Goal: Task Accomplishment & Management: Use online tool/utility

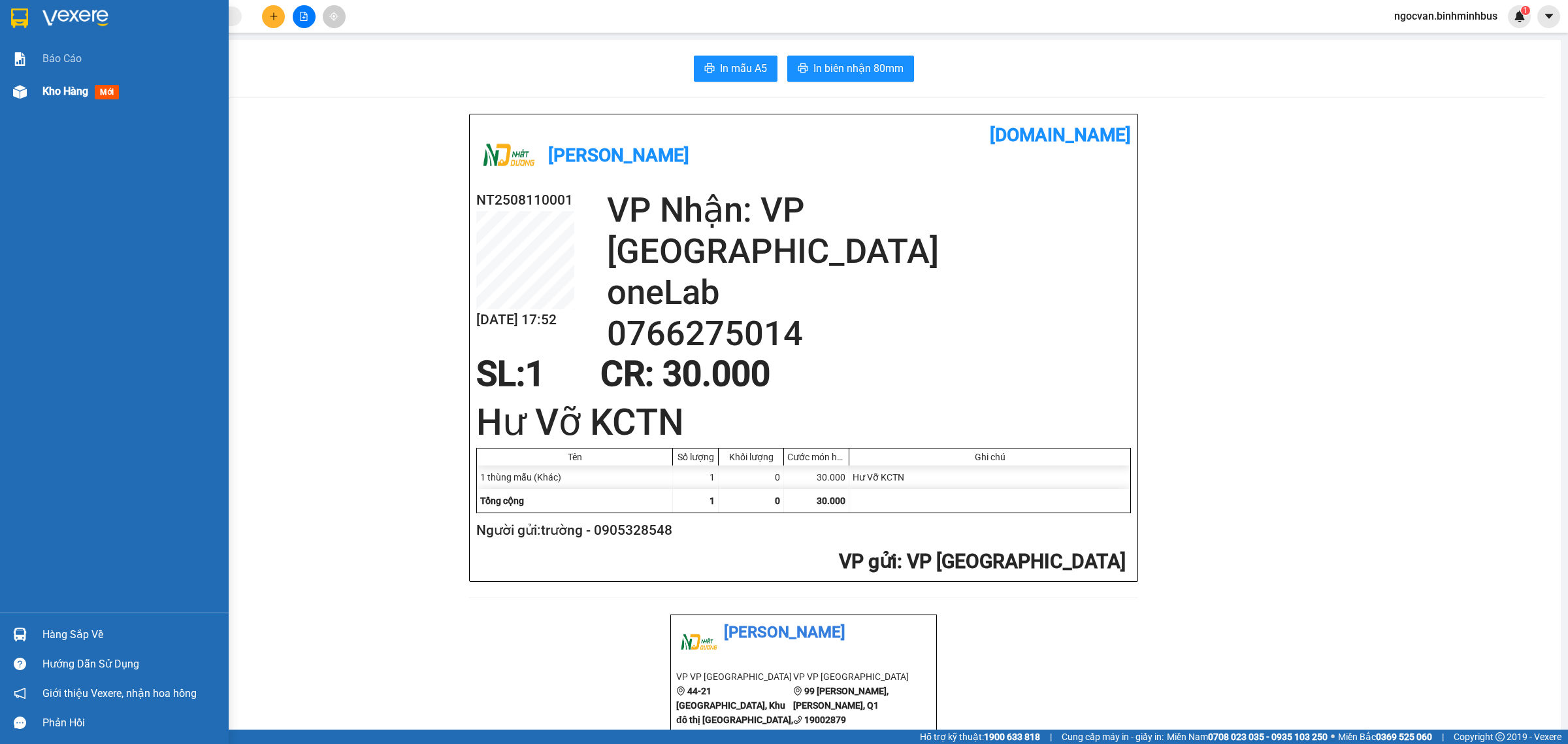
click at [37, 82] on div "Kho hàng mới" at bounding box center [114, 91] width 228 height 33
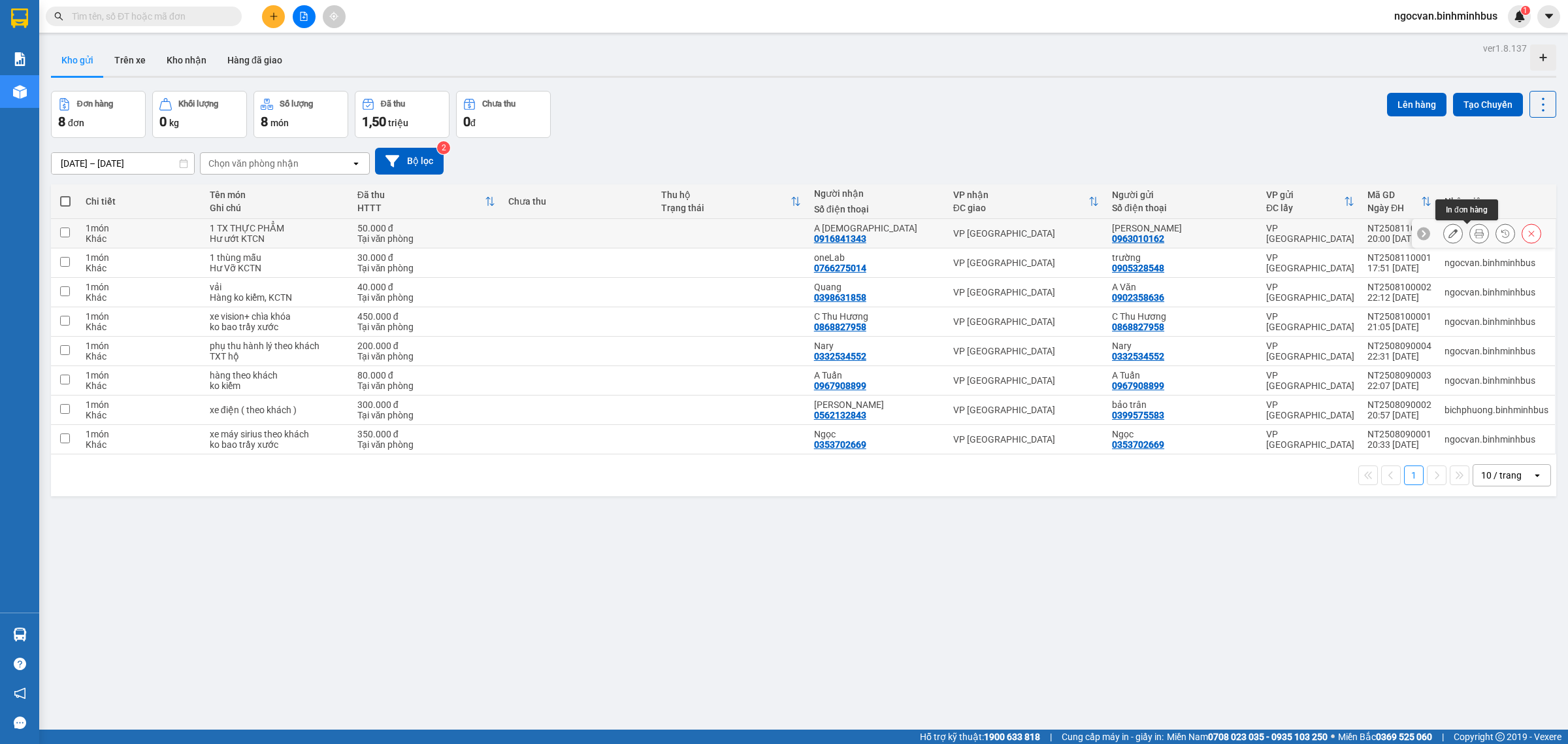
click at [1475, 236] on icon at bounding box center [1479, 232] width 9 height 9
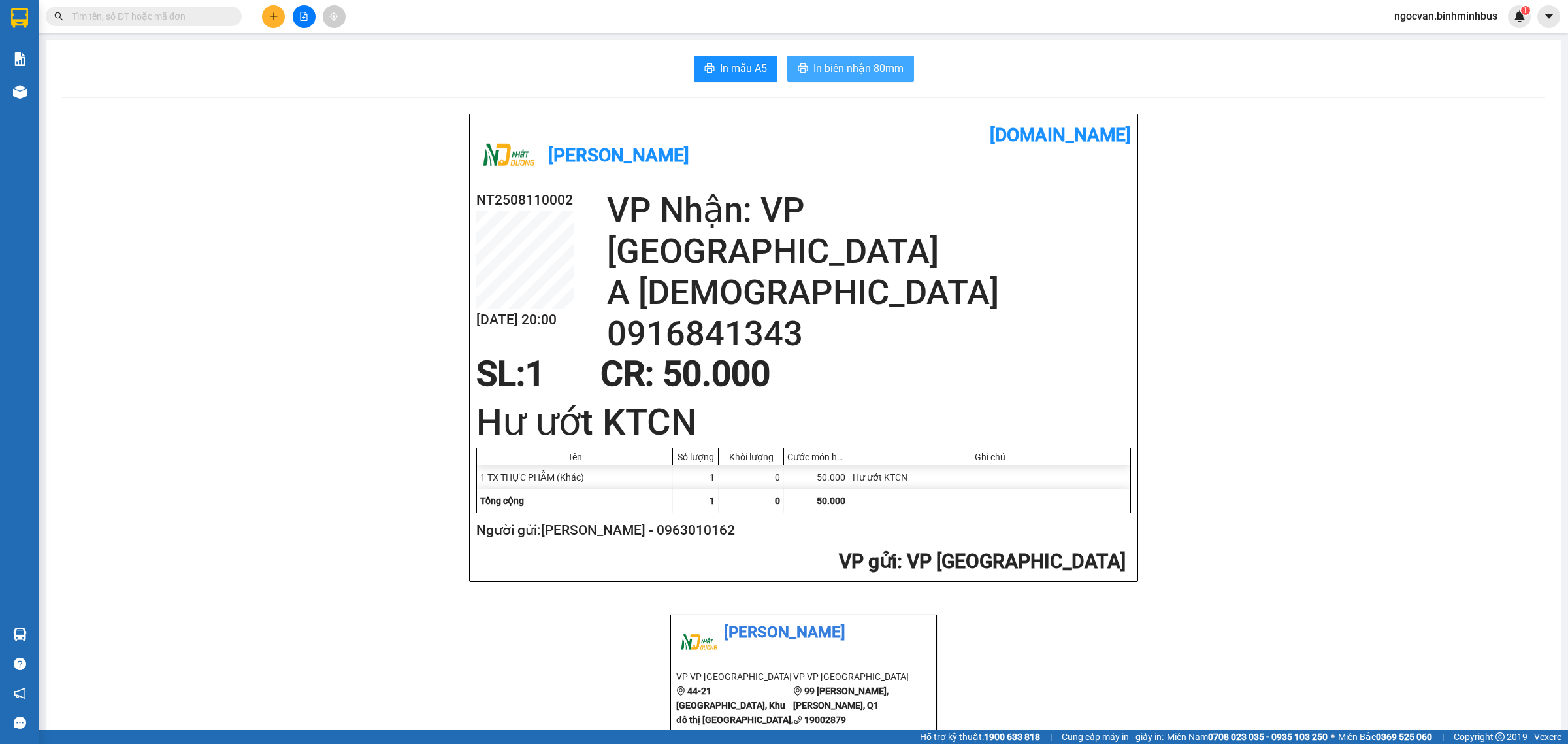
click at [833, 66] on span "In biên nhận 80mm" at bounding box center [858, 68] width 90 height 17
click at [741, 64] on span "In mẫu A5" at bounding box center [743, 68] width 47 height 17
